Goal: Ask a question

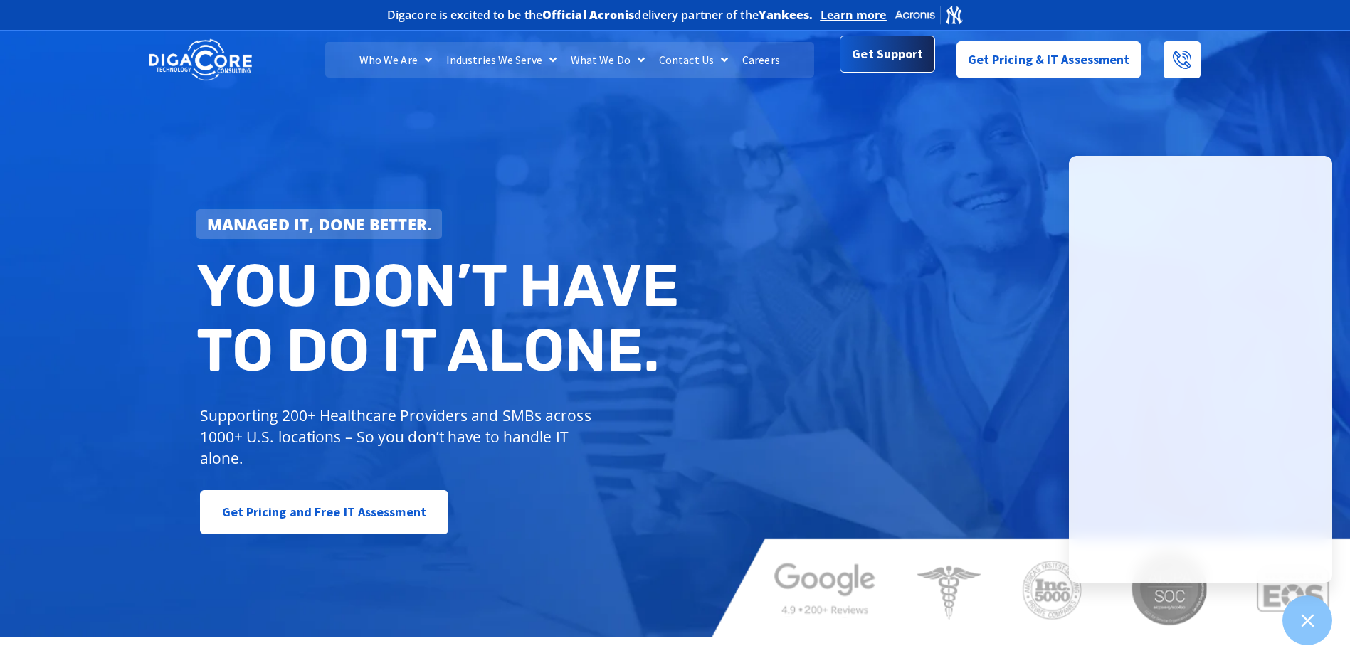
click at [885, 63] on span "Get Support" at bounding box center [887, 54] width 71 height 28
click at [894, 60] on span "Get Support" at bounding box center [887, 54] width 71 height 28
